Goal: Find specific page/section: Find specific page/section

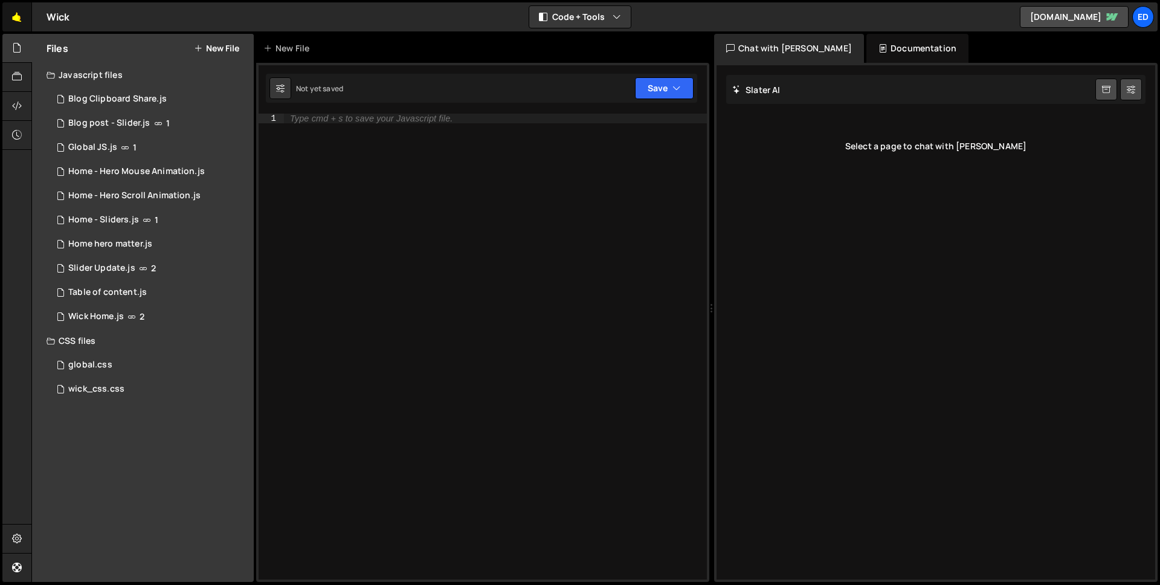
click at [22, 19] on link "🤙" at bounding box center [17, 16] width 30 height 29
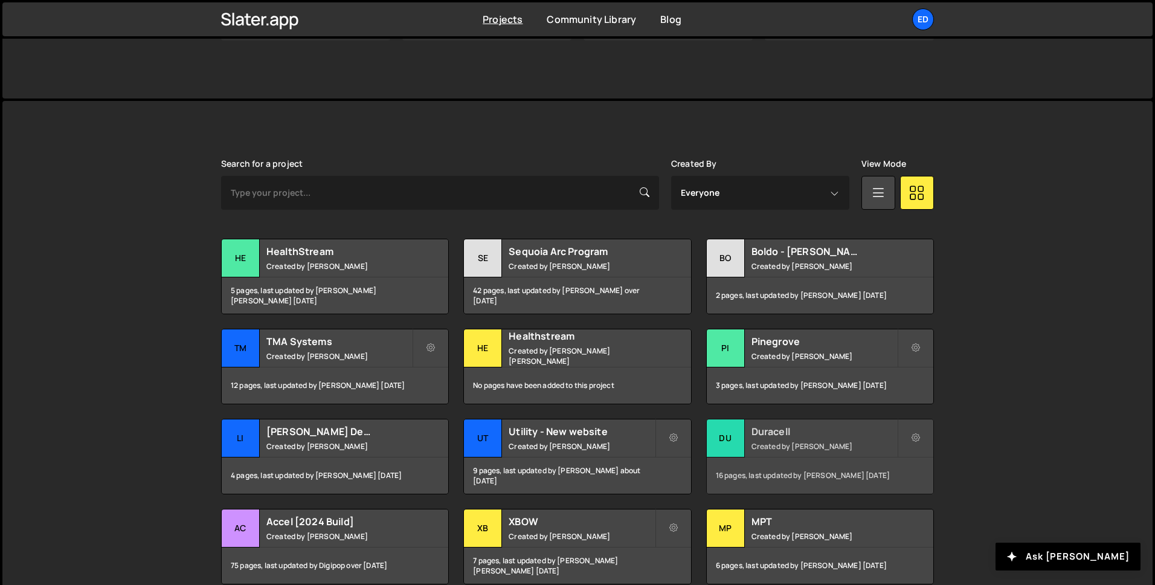
scroll to position [247, 0]
click at [539, 428] on h2 "Utility - New website" at bounding box center [582, 431] width 146 height 13
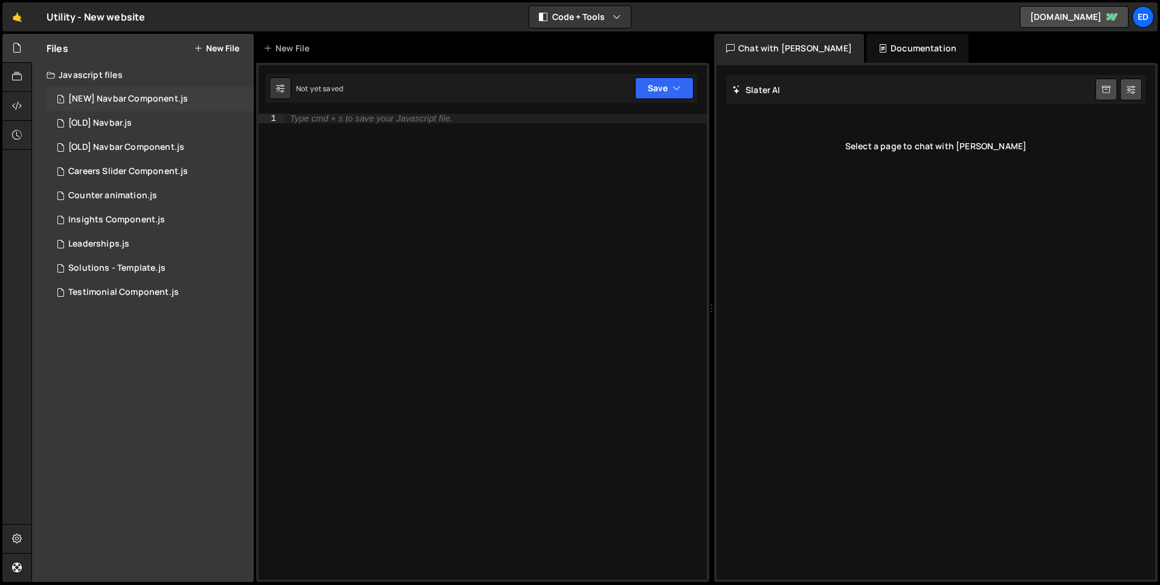
click at [134, 101] on div "[NEW] Navbar Component.js" at bounding box center [128, 99] width 120 height 11
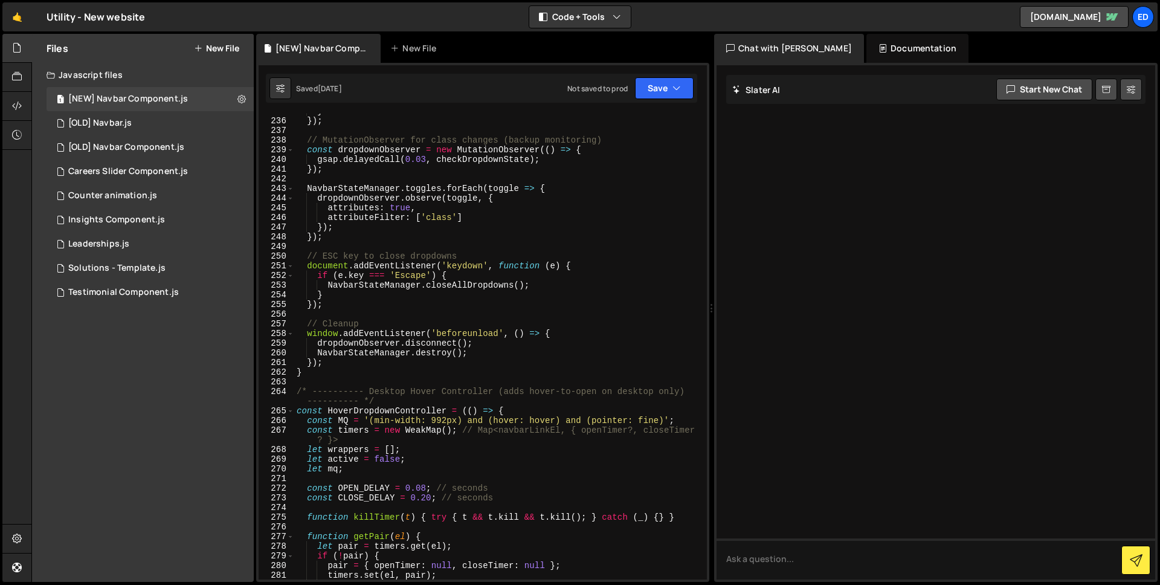
scroll to position [2388, 0]
